Goal: Task Accomplishment & Management: Manage account settings

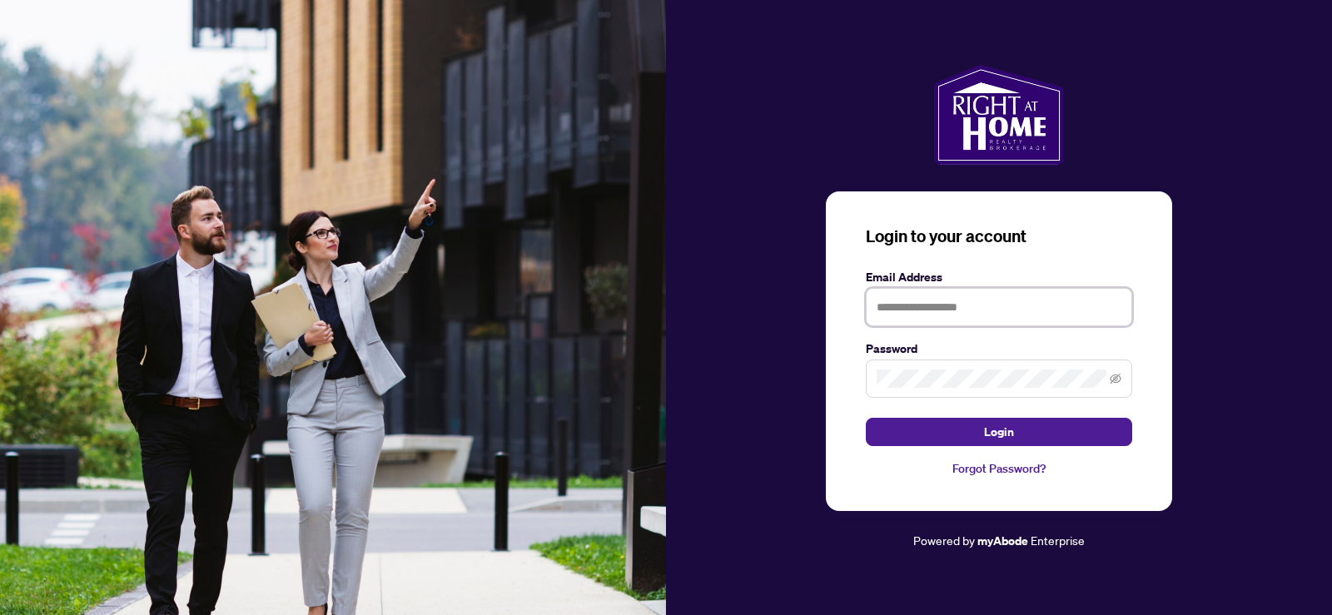
click at [877, 315] on input "text" at bounding box center [999, 307] width 266 height 38
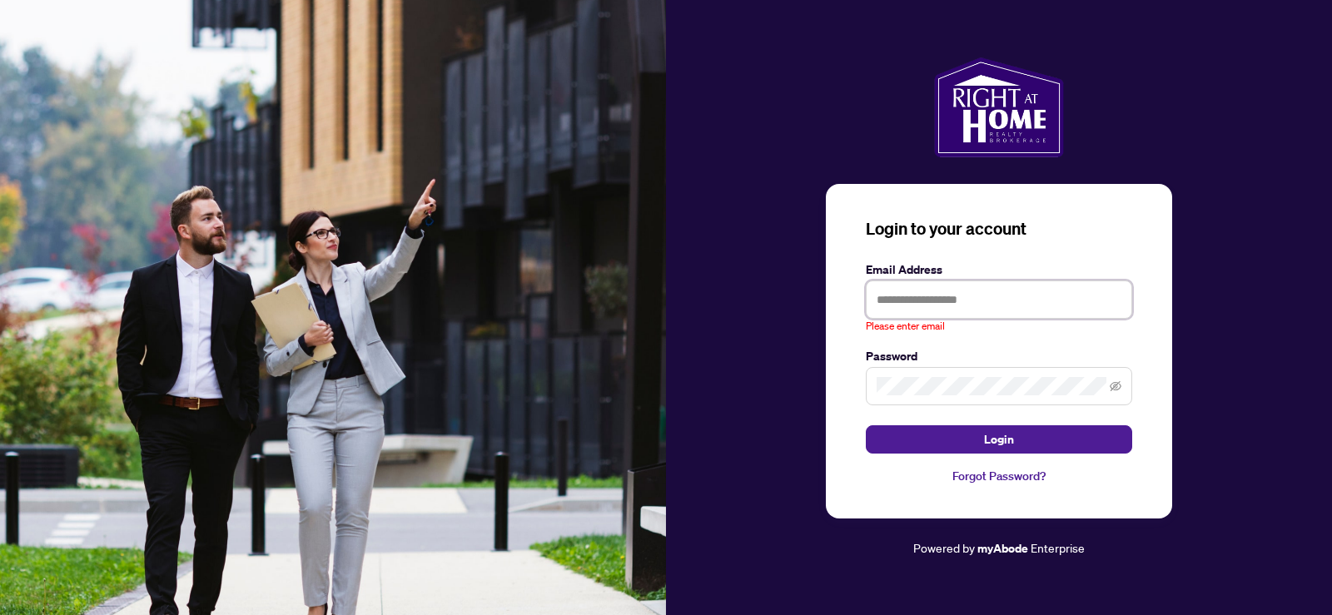
type input "**********"
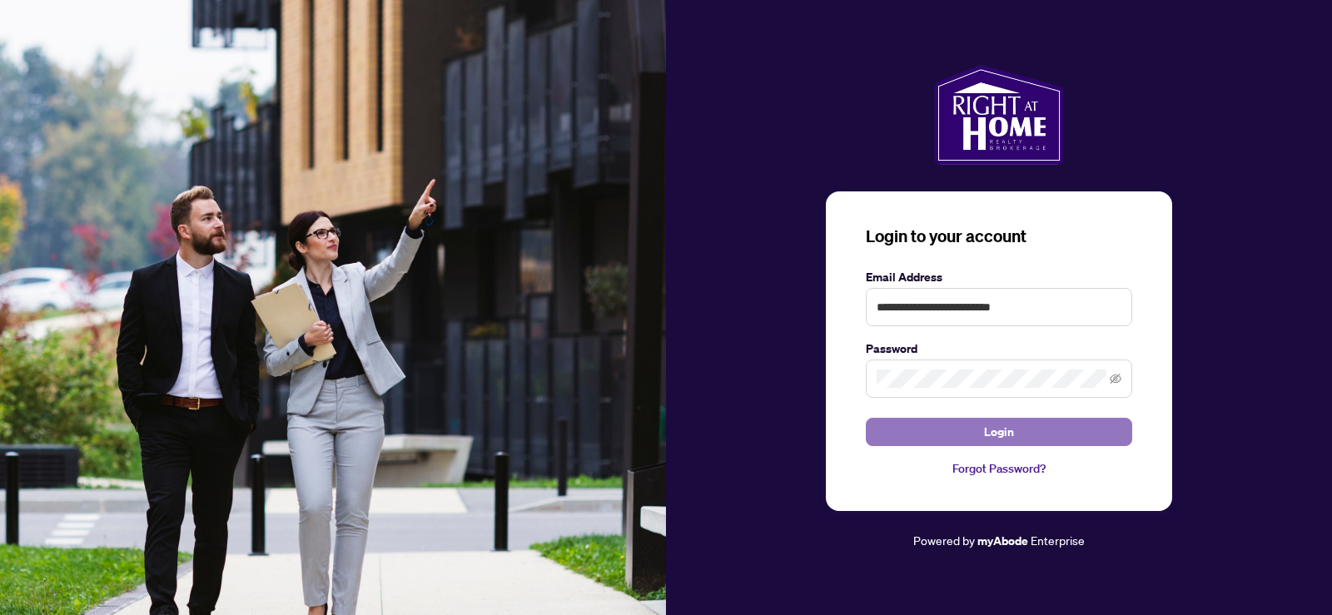
click at [967, 436] on button "Login" at bounding box center [999, 432] width 266 height 28
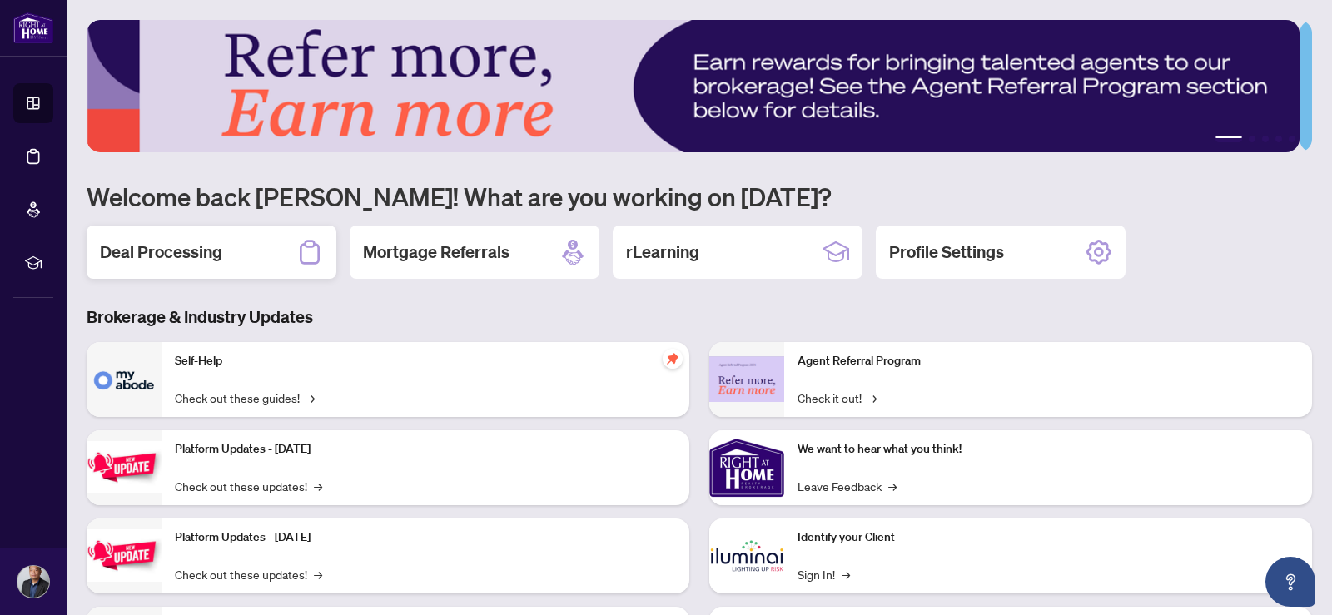
click at [196, 254] on h2 "Deal Processing" at bounding box center [161, 252] width 122 height 23
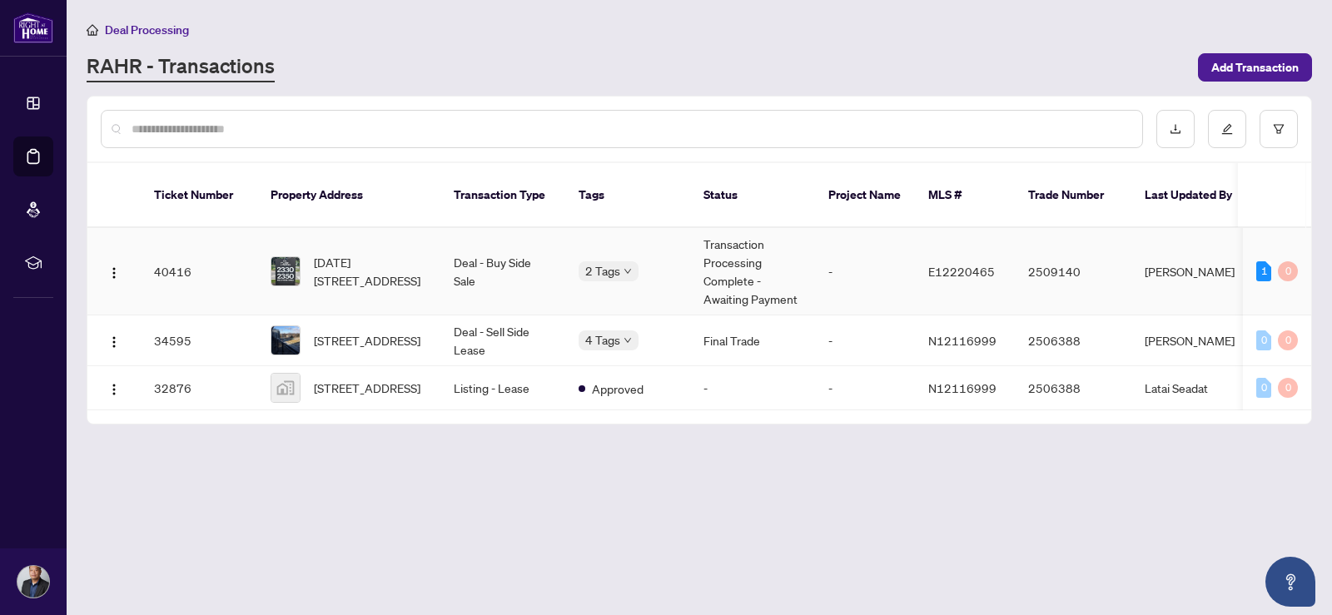
click at [742, 281] on td "Transaction Processing Complete - Awaiting Payment" at bounding box center [752, 271] width 125 height 87
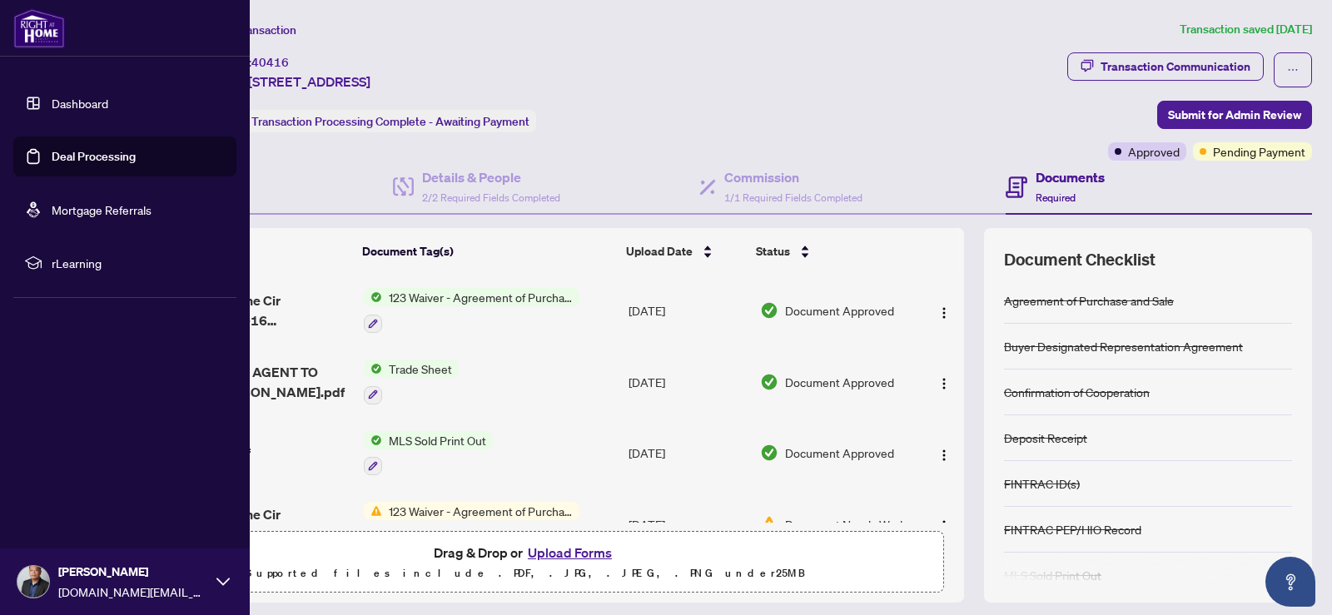
click at [50, 582] on div "[PERSON_NAME] [DOMAIN_NAME][EMAIL_ADDRESS][DOMAIN_NAME]" at bounding box center [125, 582] width 250 height 67
click at [87, 477] on button "Logout" at bounding box center [124, 483] width 223 height 28
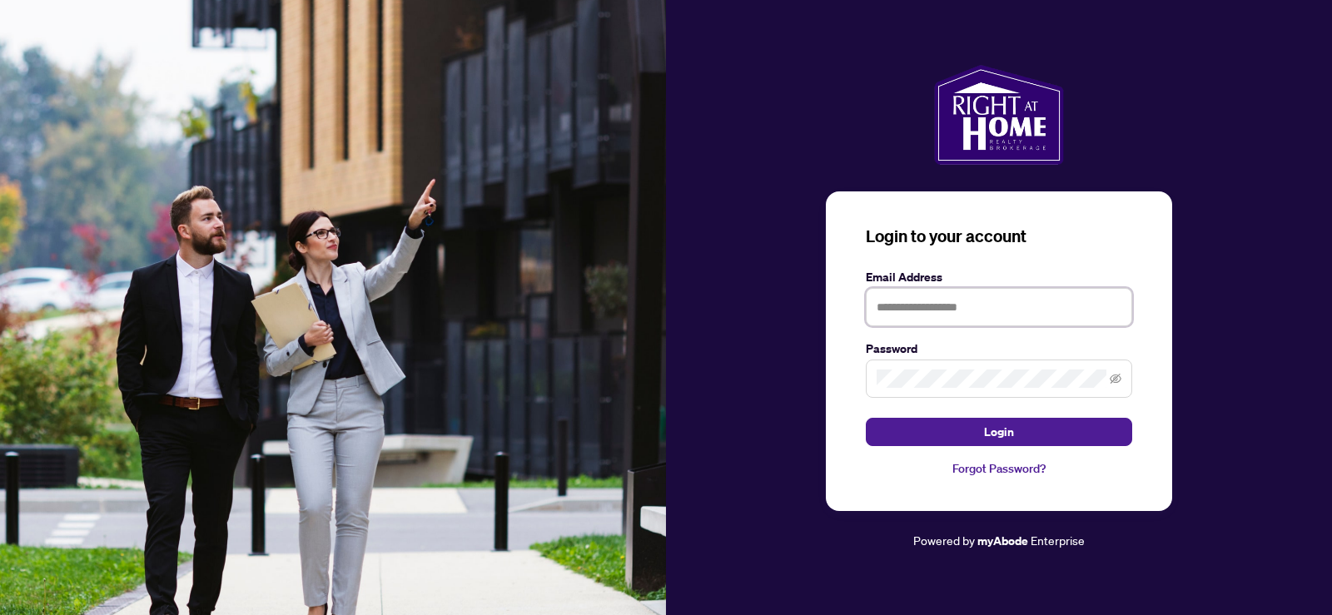
click at [1000, 312] on input "text" at bounding box center [999, 307] width 266 height 38
type input "**********"
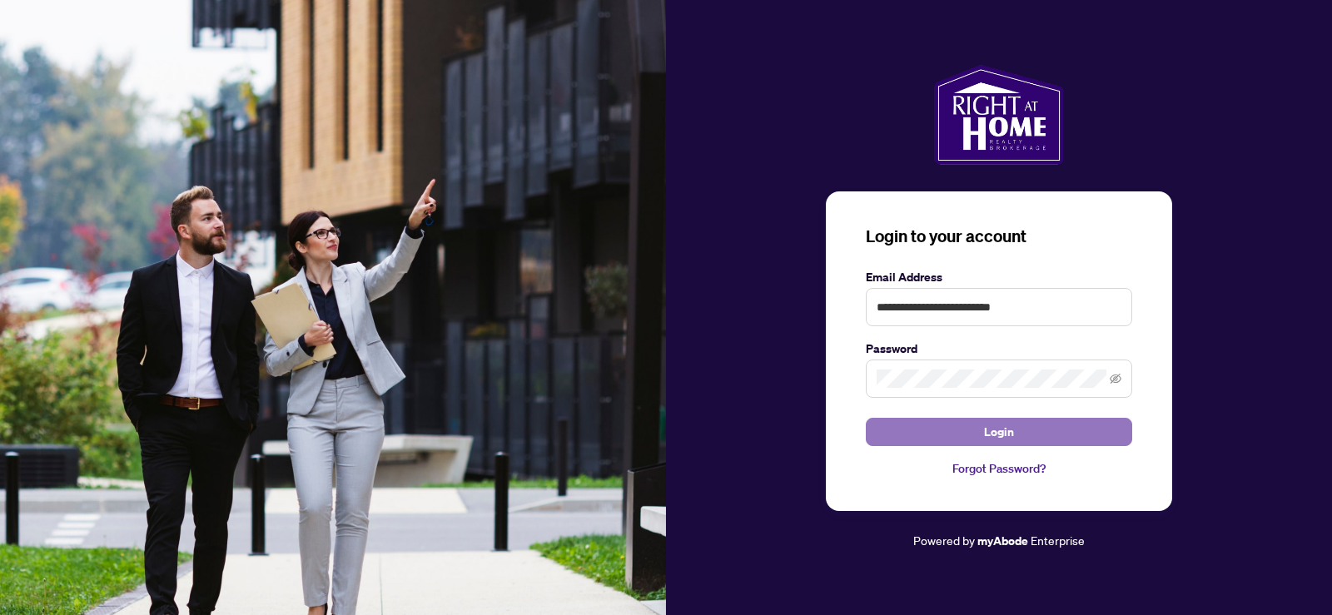
click at [984, 429] on span "Login" at bounding box center [999, 432] width 30 height 27
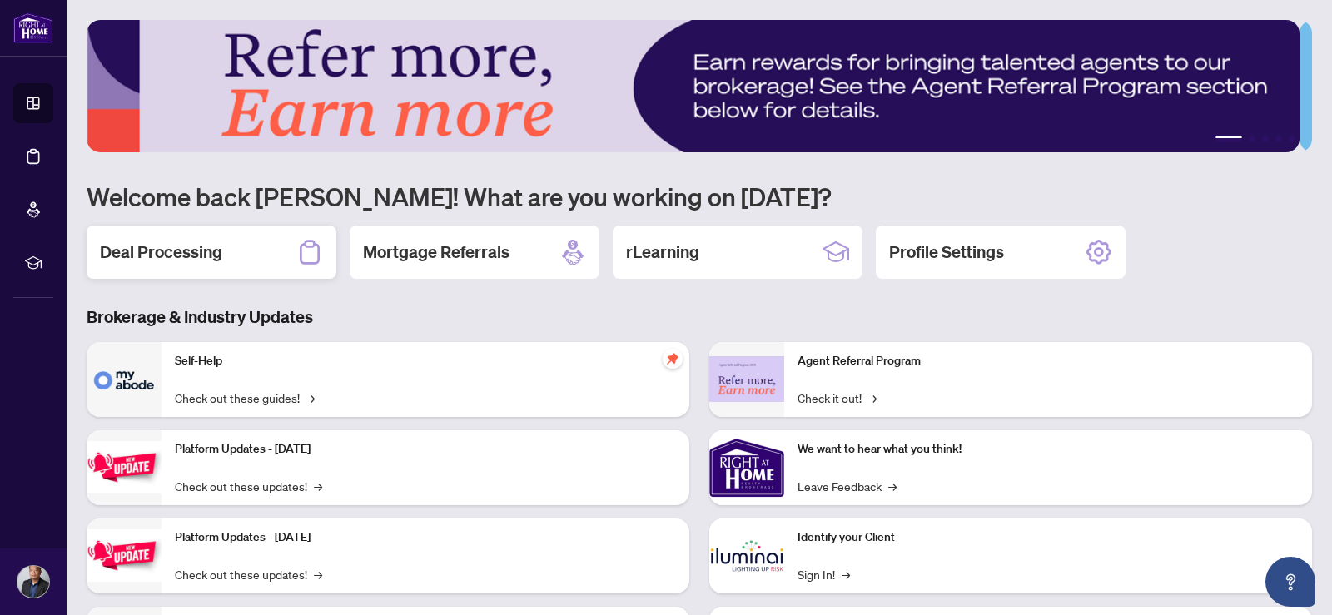
click at [160, 251] on h2 "Deal Processing" at bounding box center [161, 252] width 122 height 23
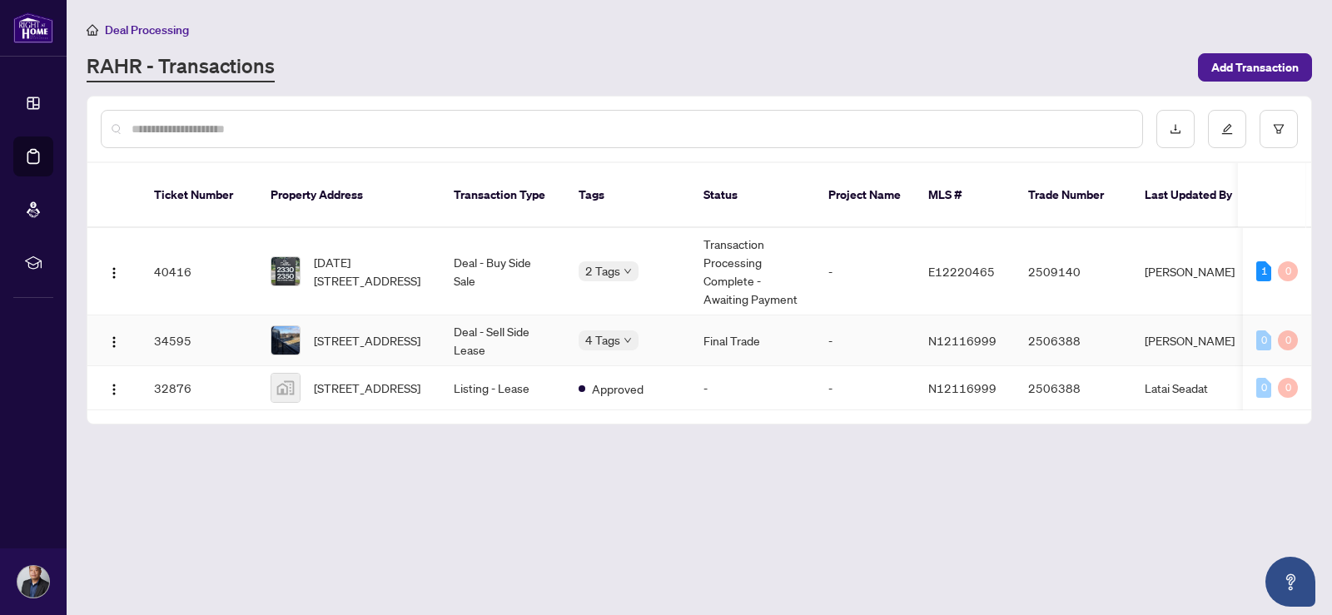
click at [1168, 324] on td "[PERSON_NAME]" at bounding box center [1193, 340] width 125 height 51
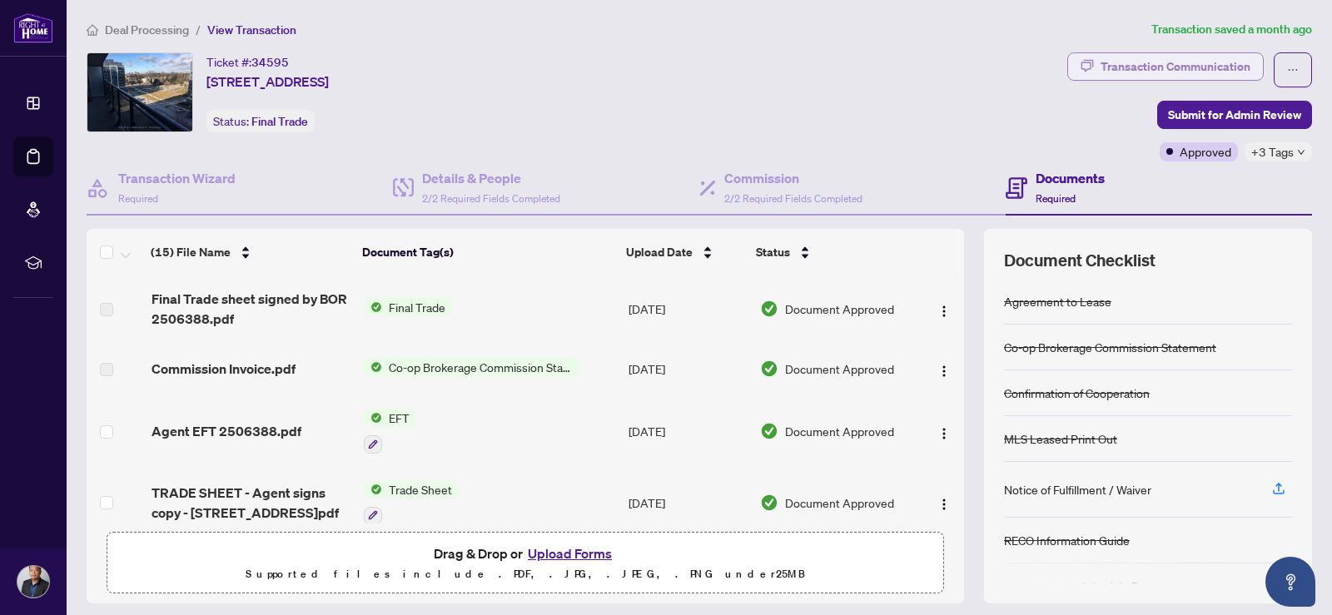
click at [1150, 68] on div "Transaction Communication" at bounding box center [1175, 66] width 150 height 27
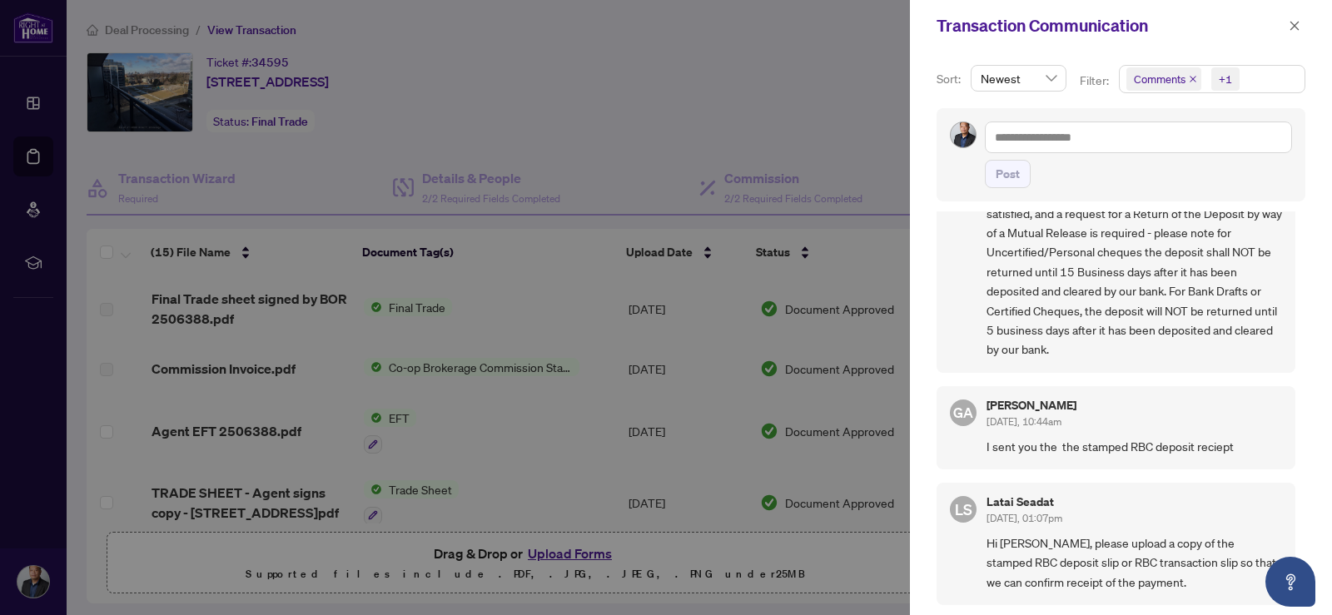
scroll to position [3, 0]
click at [1297, 32] on span "button" at bounding box center [1294, 25] width 12 height 27
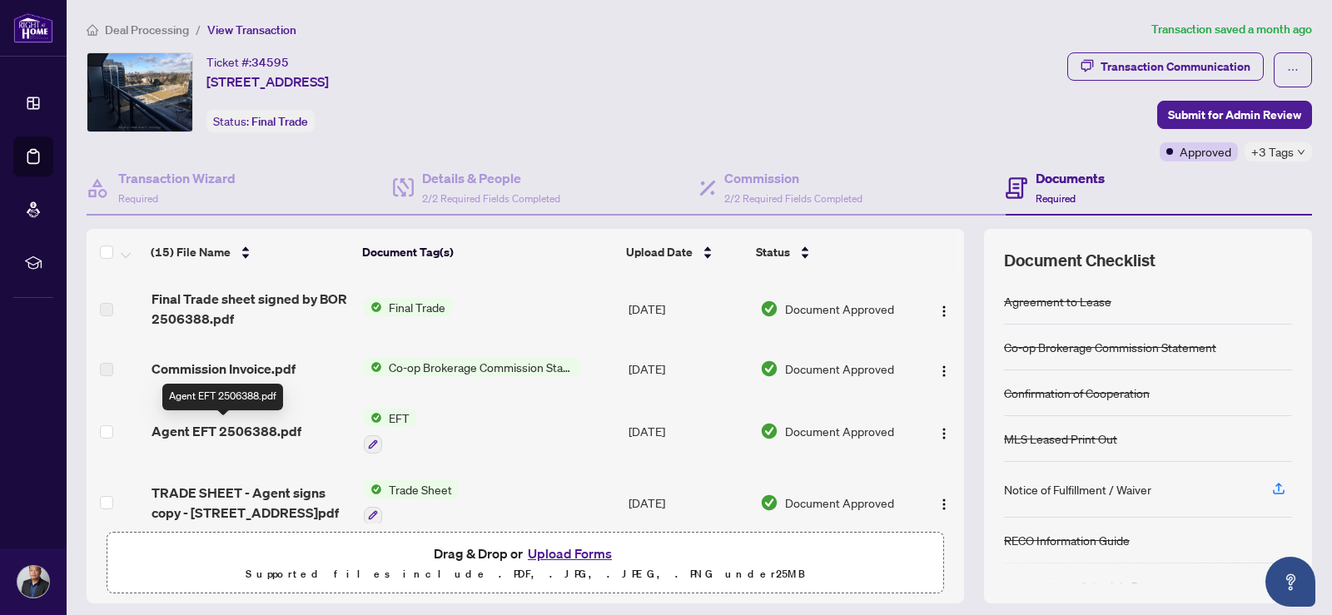
click at [248, 428] on span "Agent EFT 2506388.pdf" at bounding box center [226, 431] width 150 height 20
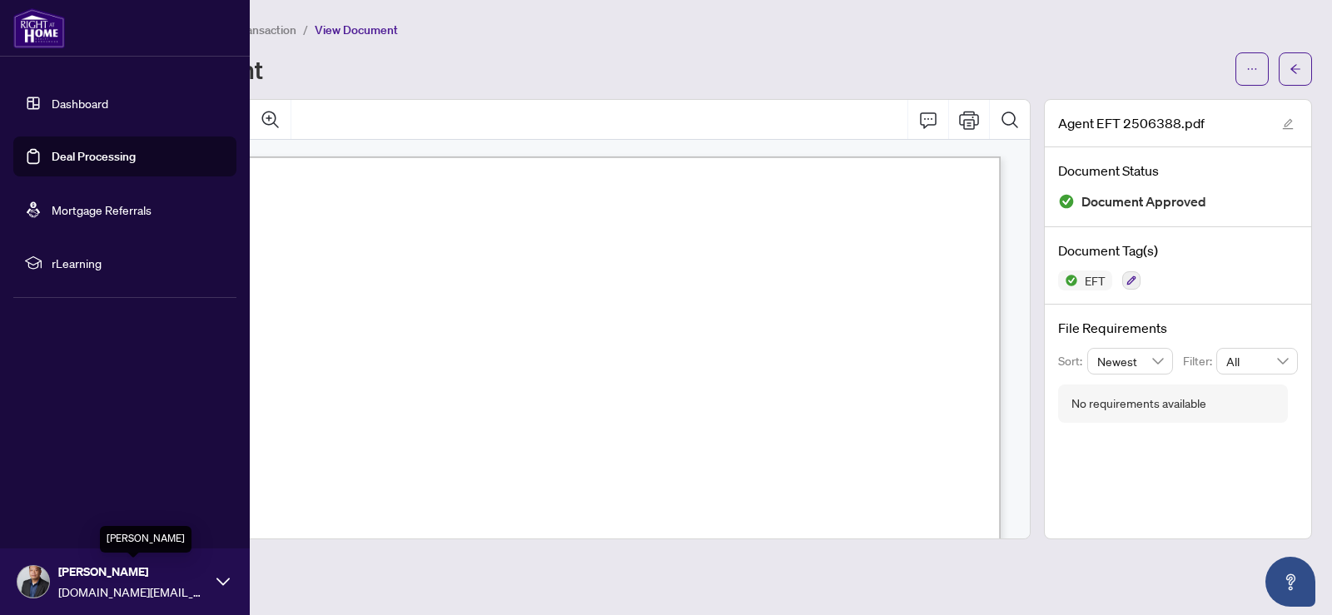
click at [67, 568] on span "[PERSON_NAME]" at bounding box center [133, 572] width 150 height 18
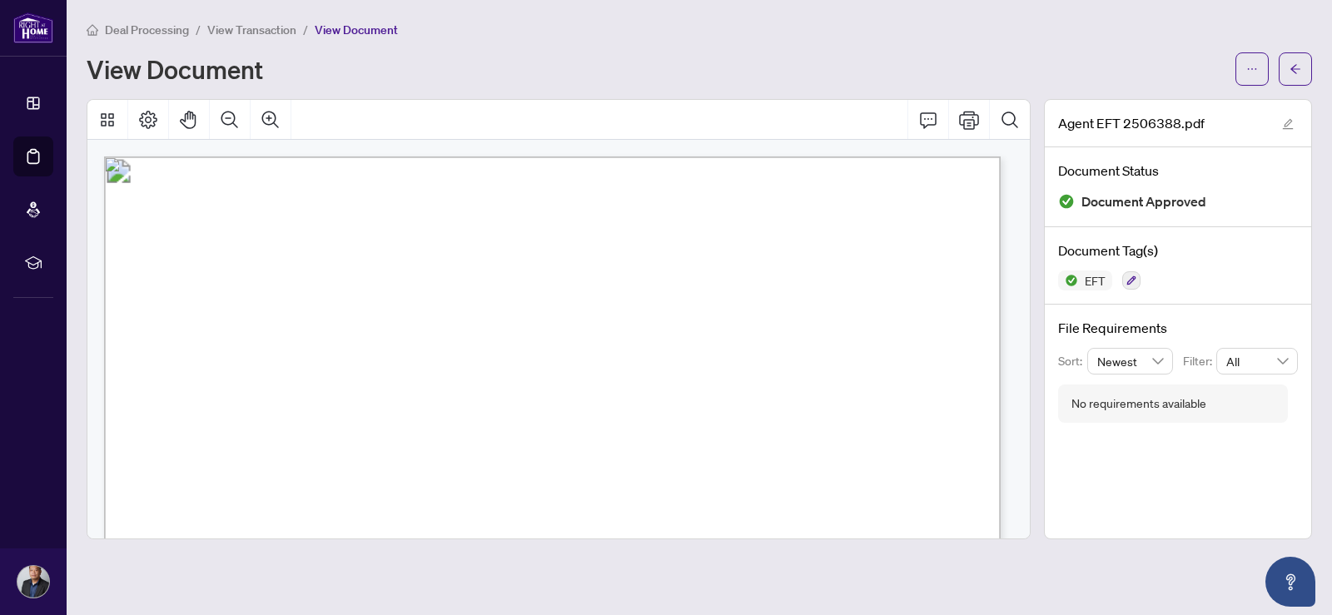
click at [141, 29] on span "Deal Processing" at bounding box center [147, 29] width 84 height 15
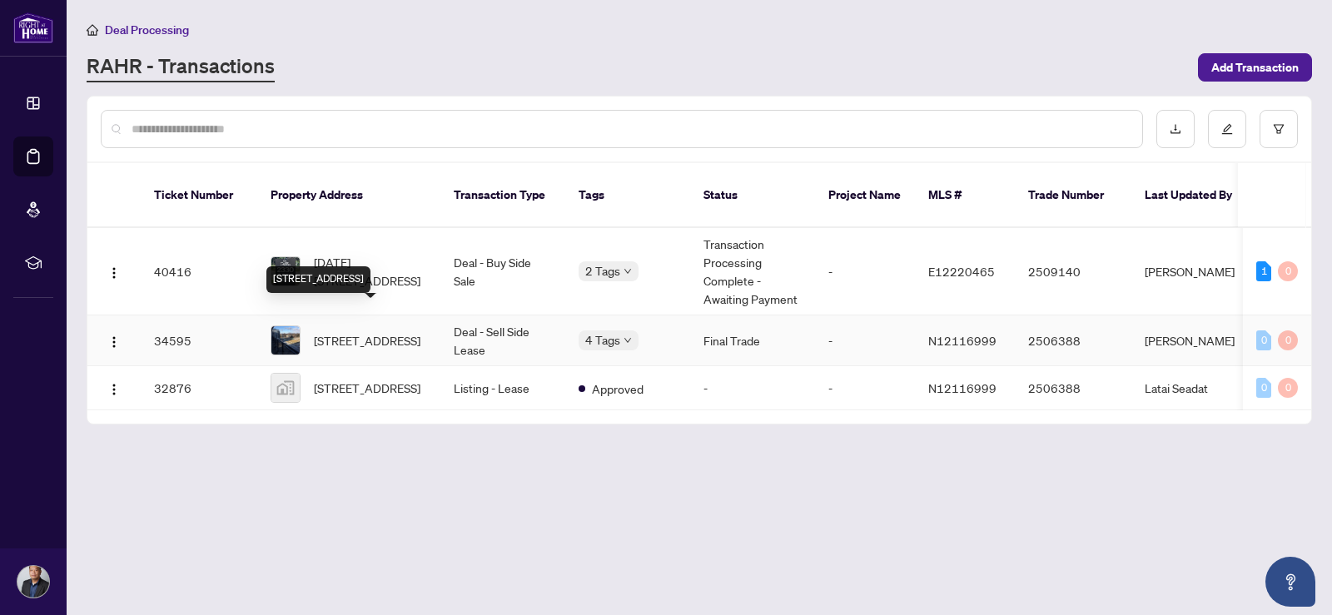
click at [347, 331] on span "[STREET_ADDRESS]" at bounding box center [367, 340] width 107 height 18
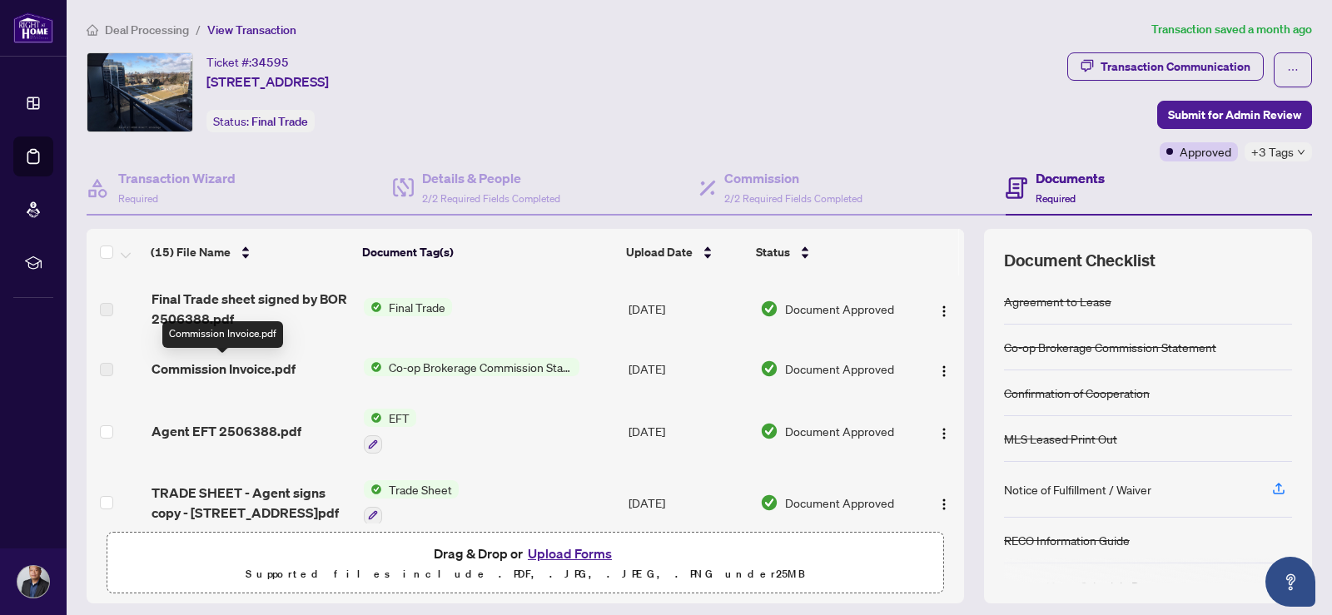
click at [266, 373] on span "Commission Invoice.pdf" at bounding box center [223, 369] width 144 height 20
click at [459, 370] on span "Co-op Brokerage Commission Statement" at bounding box center [480, 367] width 197 height 18
click at [195, 371] on span "Commission Invoice.pdf" at bounding box center [223, 369] width 144 height 20
click at [425, 372] on span "Co-op Brokerage Commission Statement" at bounding box center [480, 367] width 197 height 18
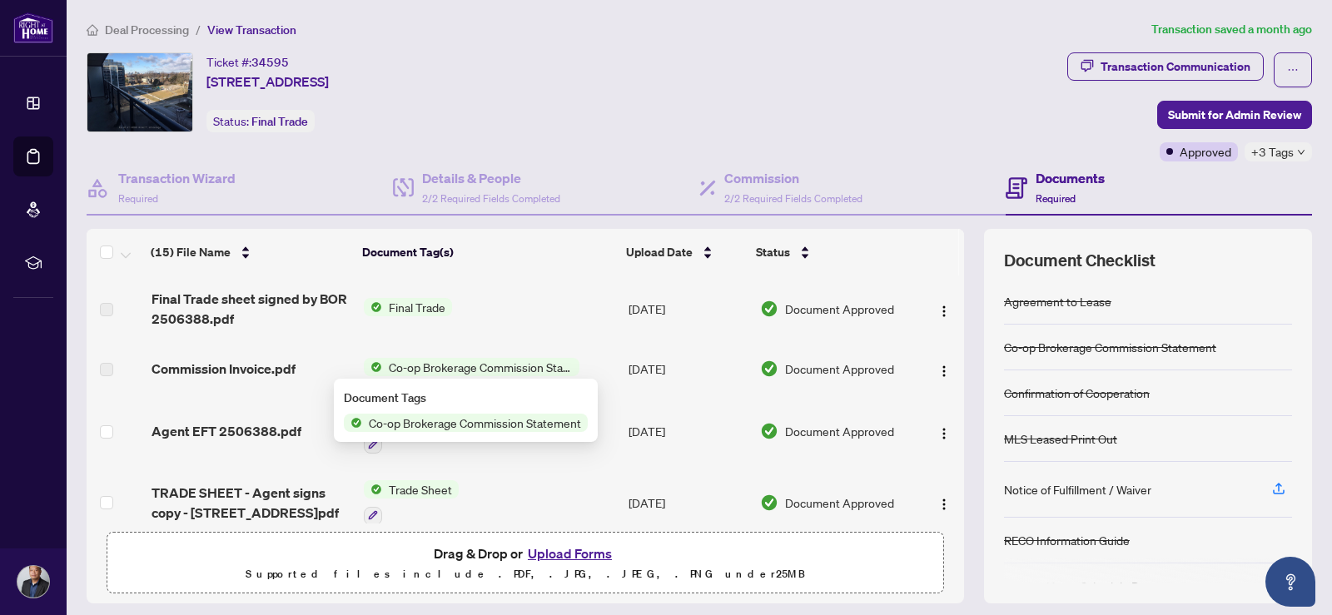
click at [412, 314] on span "Final Trade" at bounding box center [417, 307] width 70 height 18
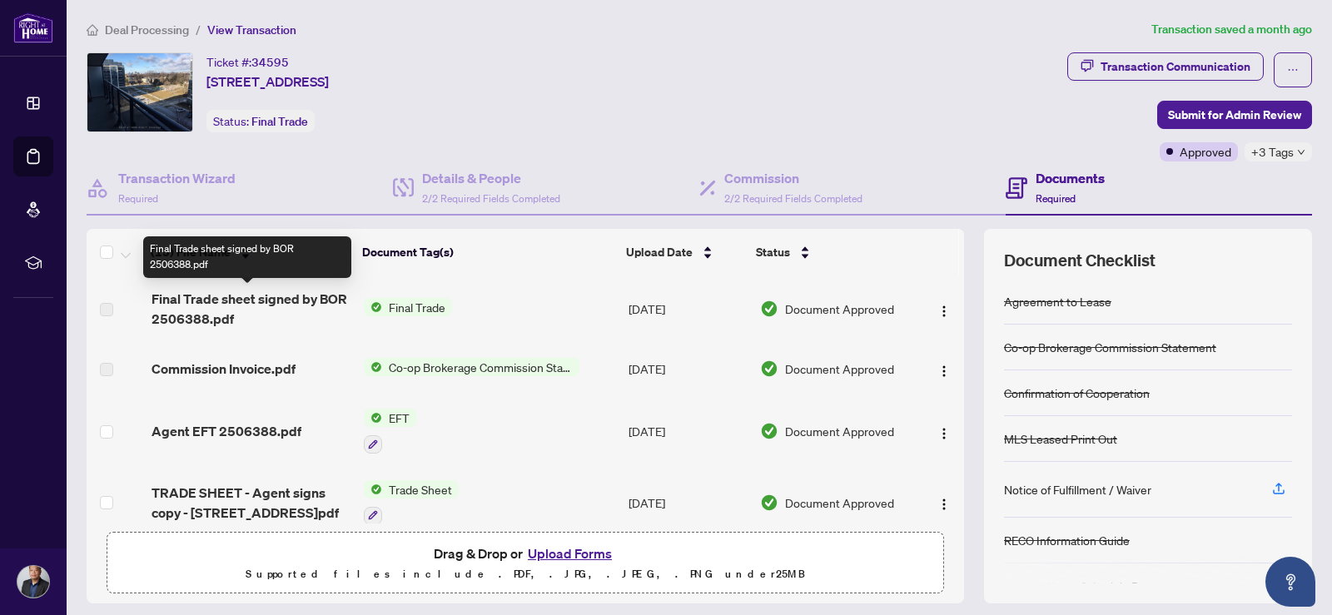
click at [191, 301] on span "Final Trade sheet signed by BOR 2506388.pdf" at bounding box center [250, 309] width 199 height 40
click at [204, 301] on span "Final Trade sheet signed by BOR 2506388.pdf" at bounding box center [250, 309] width 199 height 40
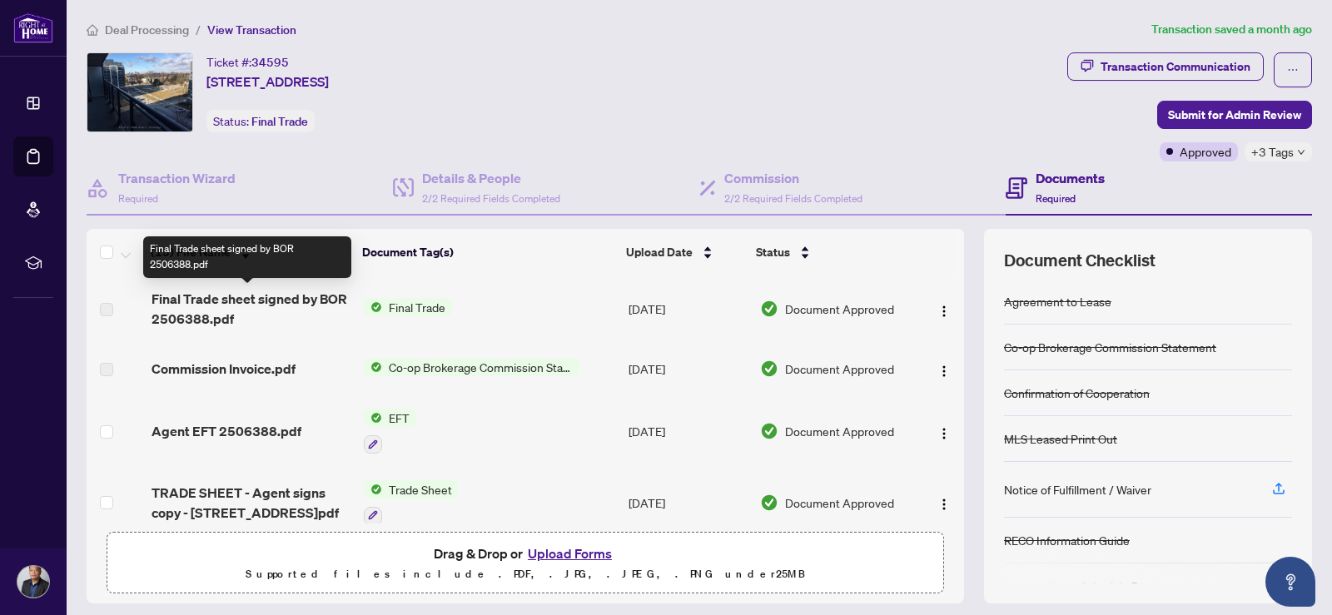
click at [204, 301] on span "Final Trade sheet signed by BOR 2506388.pdf" at bounding box center [250, 309] width 199 height 40
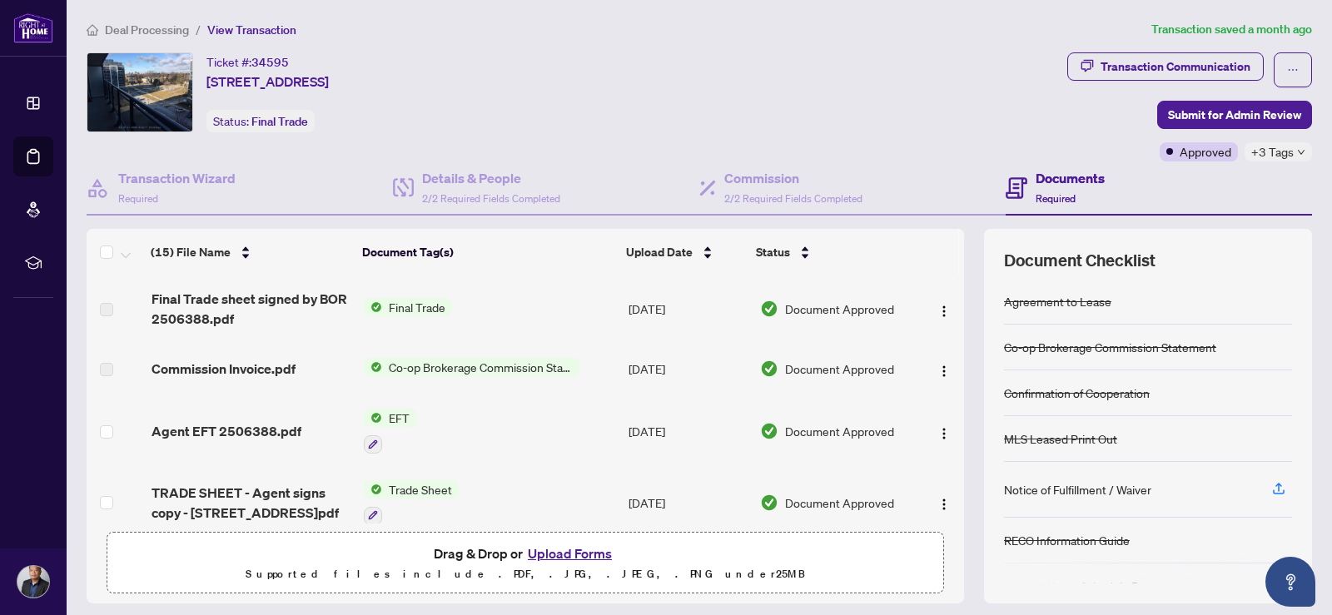
drag, startPoint x: 405, startPoint y: 370, endPoint x: 303, endPoint y: 359, distance: 102.9
click at [405, 369] on span "Co-op Brokerage Commission Statement" at bounding box center [480, 367] width 197 height 18
click at [260, 366] on span "Commission Invoice.pdf" at bounding box center [223, 369] width 144 height 20
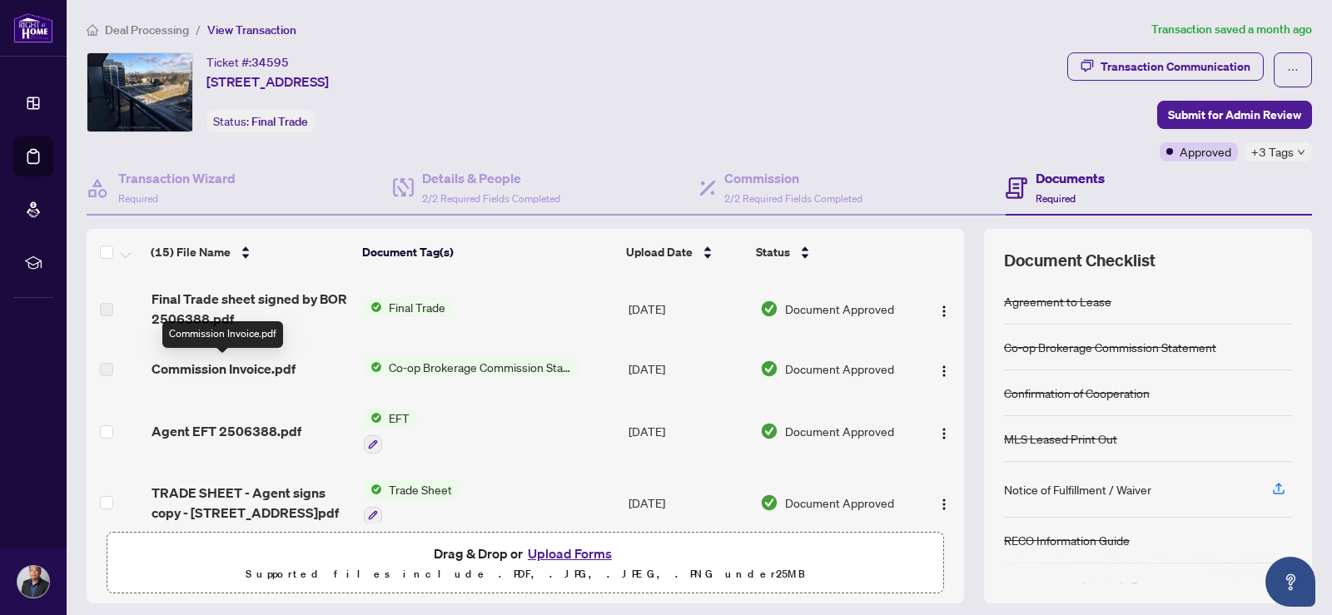
click at [190, 371] on span "Commission Invoice.pdf" at bounding box center [223, 369] width 144 height 20
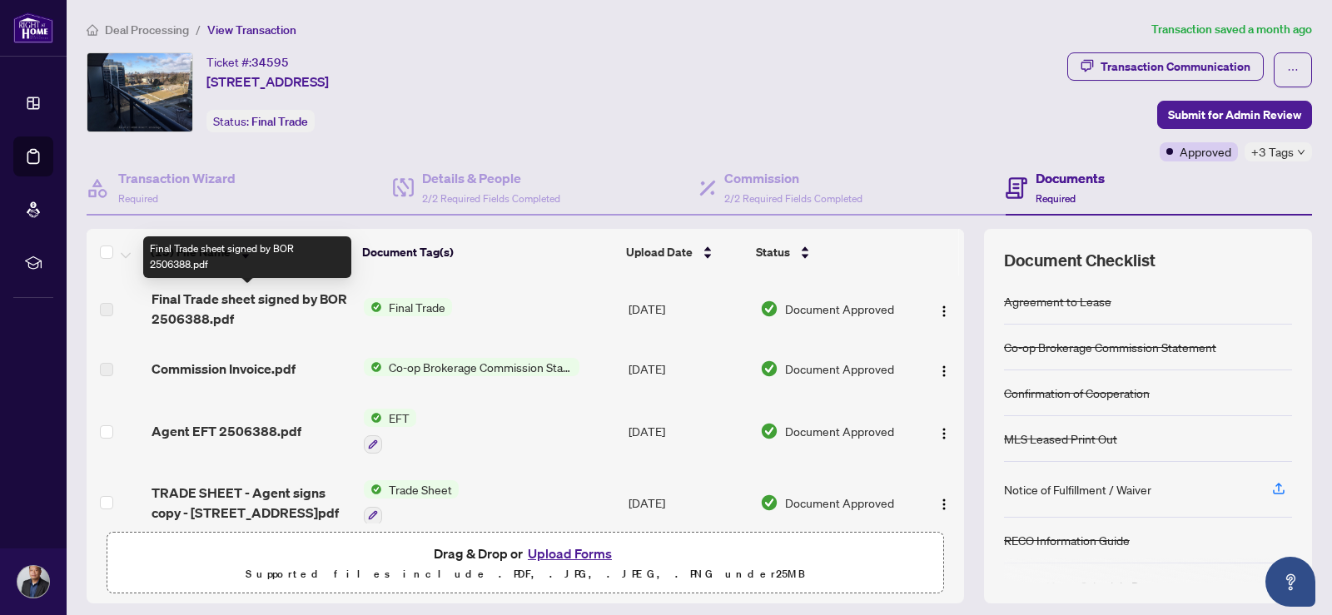
click at [231, 301] on span "Final Trade sheet signed by BOR 2506388.pdf" at bounding box center [250, 309] width 199 height 40
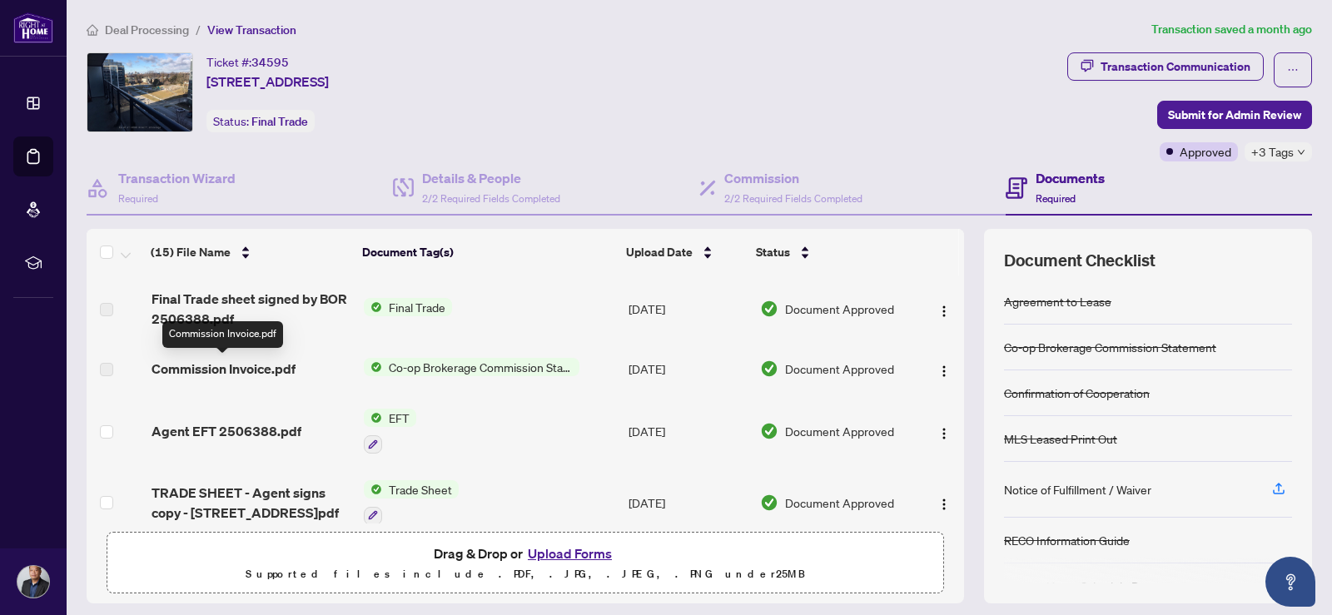
click at [225, 368] on span "Commission Invoice.pdf" at bounding box center [223, 369] width 144 height 20
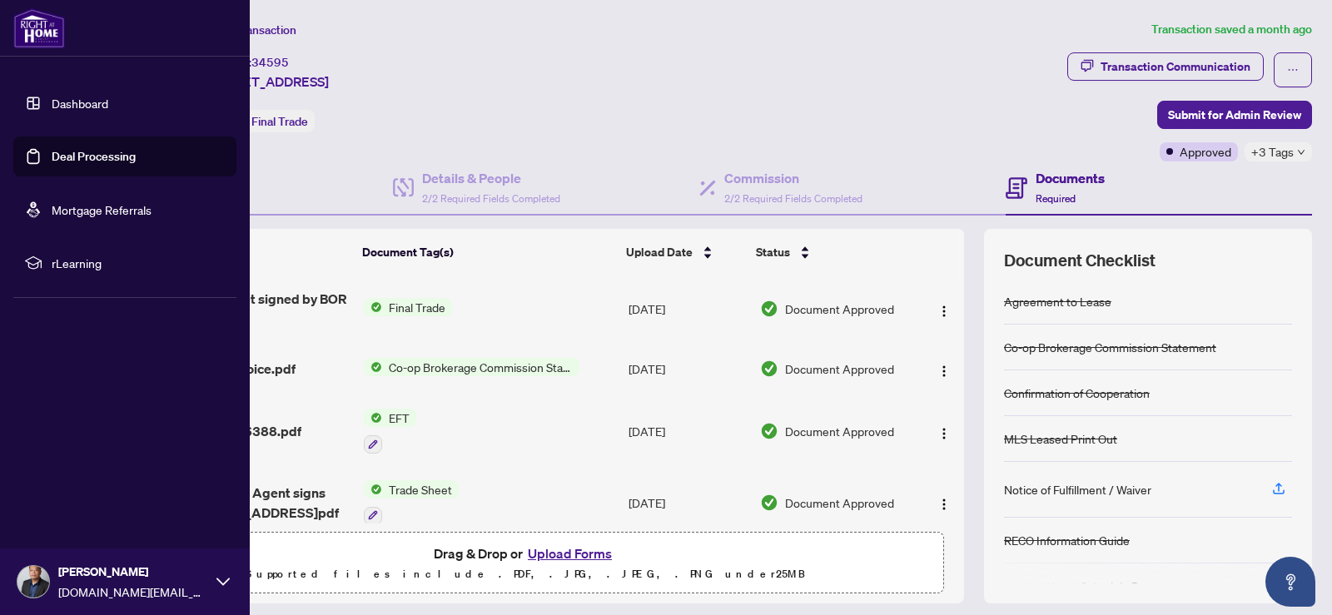
click at [46, 597] on div "[PERSON_NAME] [DOMAIN_NAME][EMAIL_ADDRESS][DOMAIN_NAME]" at bounding box center [125, 582] width 250 height 67
click at [77, 489] on span "Logout" at bounding box center [66, 482] width 37 height 27
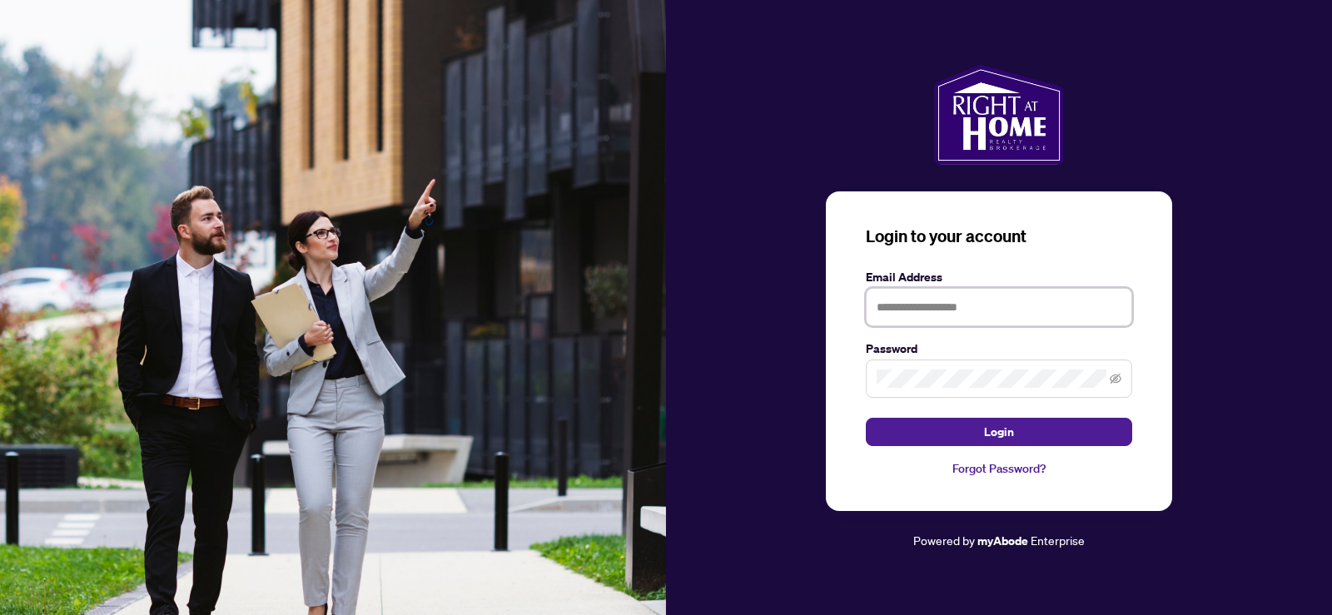
click at [950, 315] on input "text" at bounding box center [999, 307] width 266 height 38
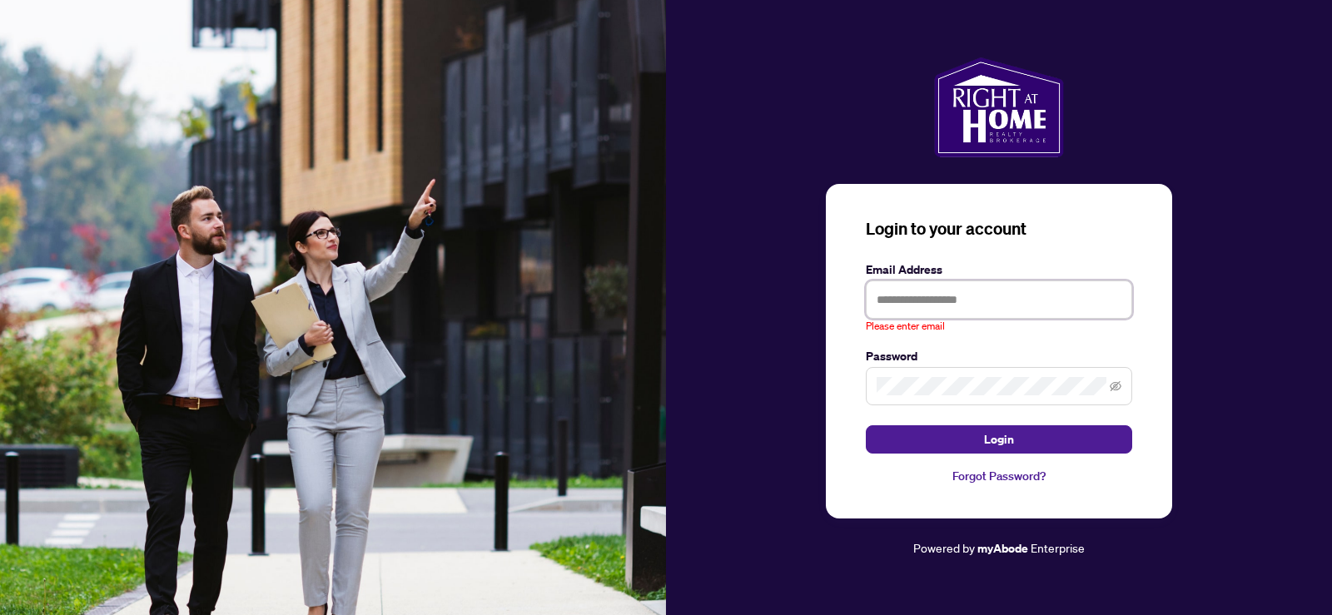
type input "**********"
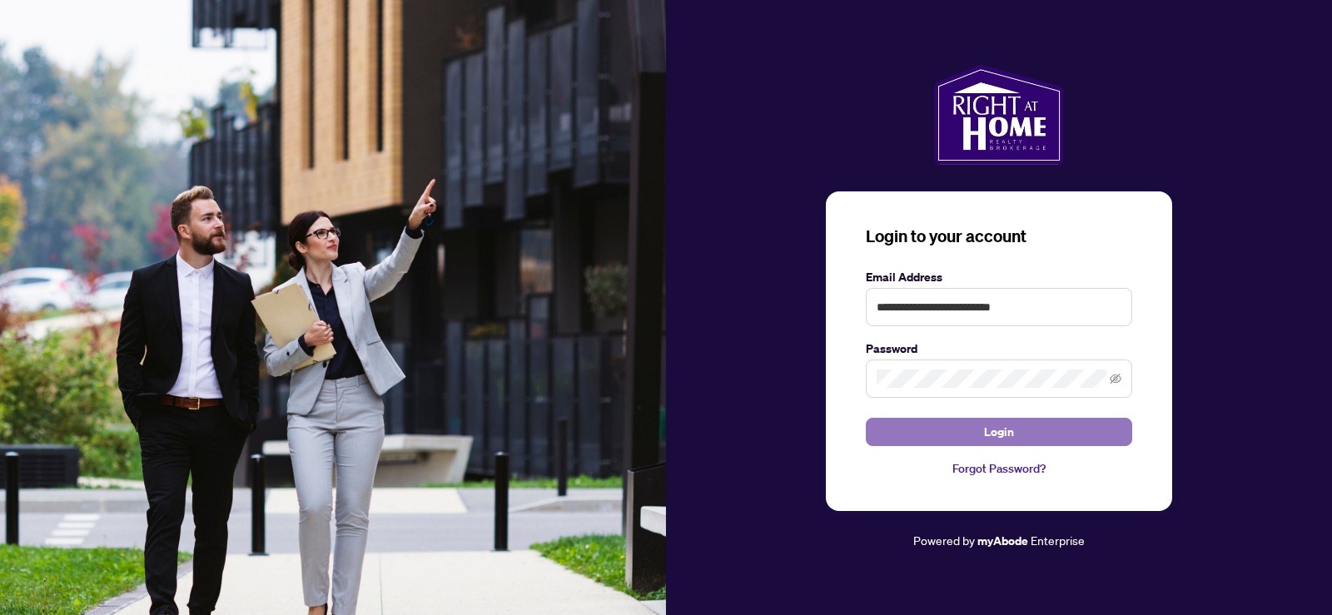
click at [955, 425] on button "Login" at bounding box center [999, 432] width 266 height 28
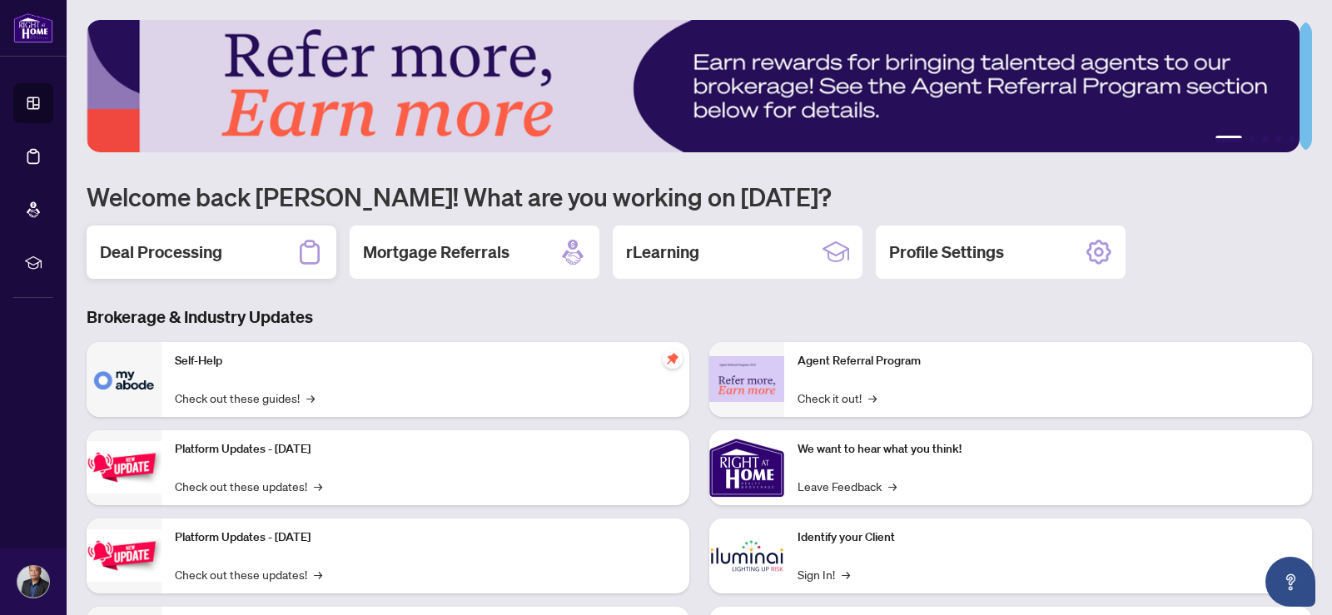
click at [251, 257] on div "Deal Processing" at bounding box center [212, 252] width 250 height 53
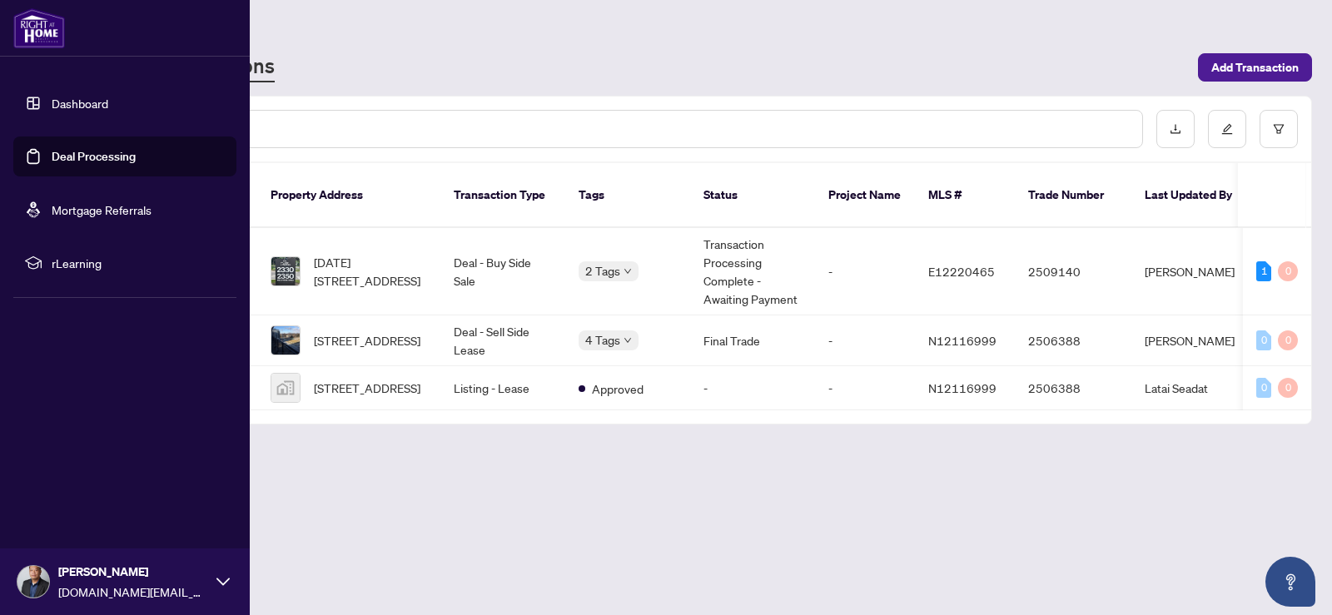
click at [45, 586] on img at bounding box center [33, 582] width 32 height 32
click at [90, 490] on button "Logout" at bounding box center [124, 483] width 223 height 28
